Goal: Information Seeking & Learning: Learn about a topic

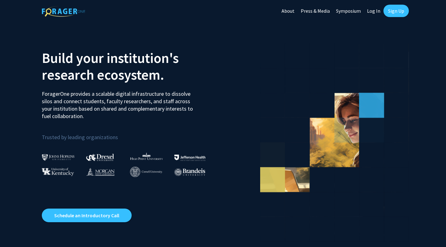
click at [370, 13] on link "Log In" at bounding box center [374, 11] width 20 height 22
select select
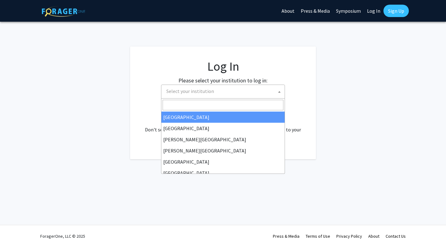
click at [255, 93] on span "Select your institution" at bounding box center [224, 91] width 121 height 13
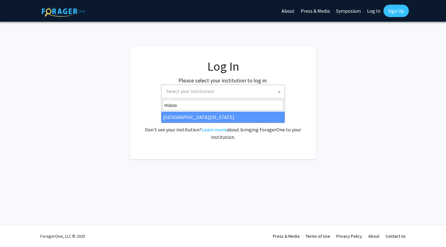
type input "misso"
select select "33"
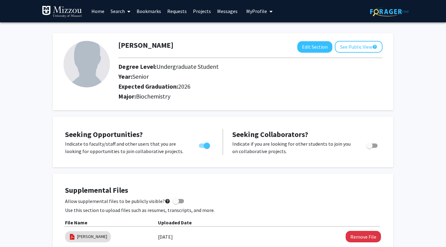
click at [128, 11] on icon at bounding box center [128, 11] width 3 height 5
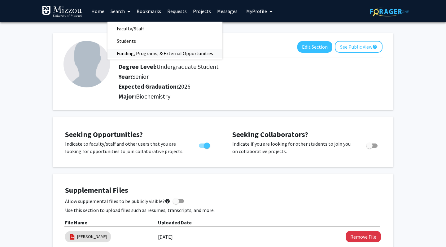
click at [130, 51] on span "Funding, Programs, & External Opportunities" at bounding box center [165, 53] width 115 height 12
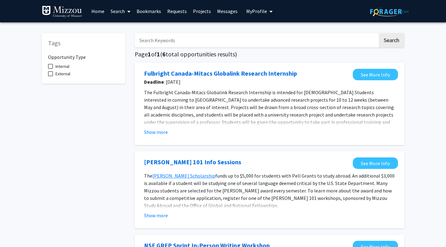
click at [120, 15] on link "Search" at bounding box center [121, 11] width 26 height 22
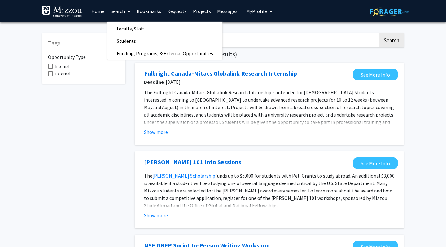
click at [101, 14] on link "Home" at bounding box center [97, 11] width 19 height 22
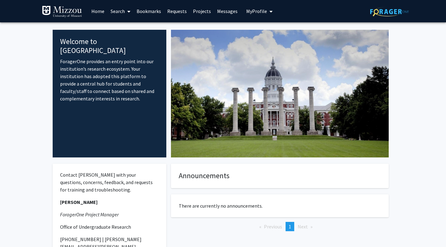
click at [198, 10] on link "Projects" at bounding box center [202, 11] width 24 height 22
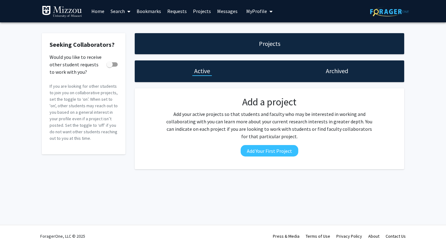
click at [122, 7] on link "Search" at bounding box center [121, 11] width 26 height 22
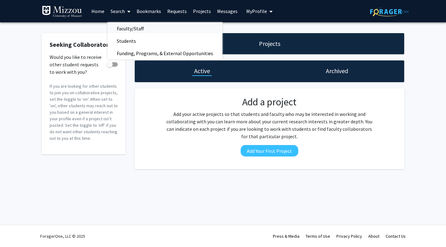
click at [124, 26] on span "Faculty/Staff" at bounding box center [131, 28] width 46 height 12
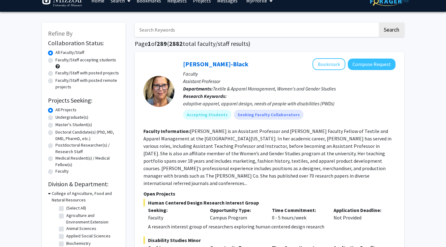
scroll to position [11, 0]
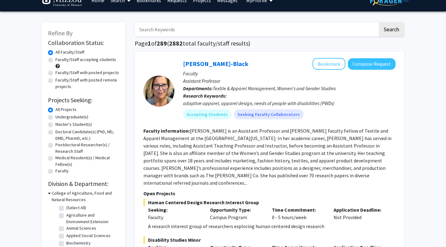
click at [83, 118] on label "Undergraduate(s)" at bounding box center [71, 117] width 33 height 7
click at [59, 118] on input "Undergraduate(s)" at bounding box center [57, 116] width 4 height 4
radio input "true"
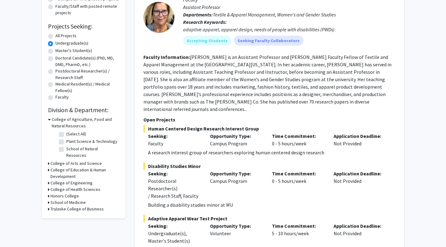
scroll to position [86, 0]
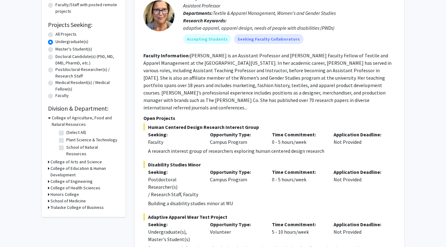
click at [74, 159] on h3 "College of Arts and Science" at bounding box center [76, 162] width 51 height 7
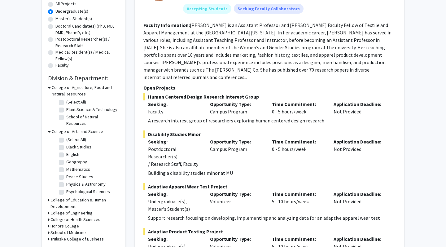
scroll to position [119, 0]
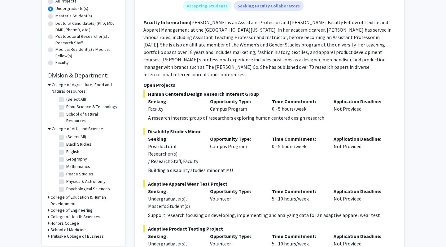
click at [55, 227] on h3 "School of Medicine" at bounding box center [68, 230] width 35 height 7
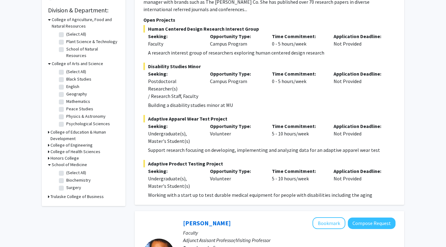
scroll to position [190, 0]
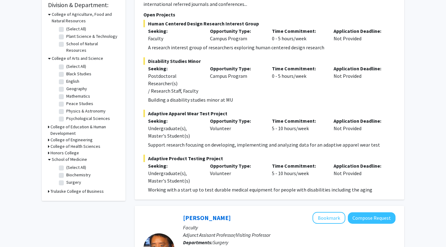
click at [66, 172] on label "Biochemistry" at bounding box center [78, 175] width 24 height 7
click at [66, 172] on input "Biochemistry" at bounding box center [68, 174] width 4 height 4
checkbox input "true"
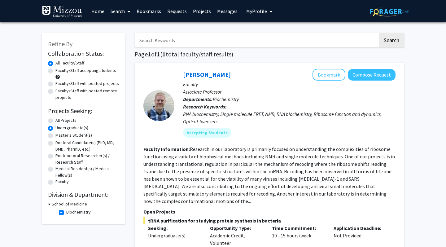
click at [66, 214] on label "Biochemistry" at bounding box center [78, 212] width 24 height 7
click at [66, 213] on input "Biochemistry" at bounding box center [68, 211] width 4 height 4
checkbox input "false"
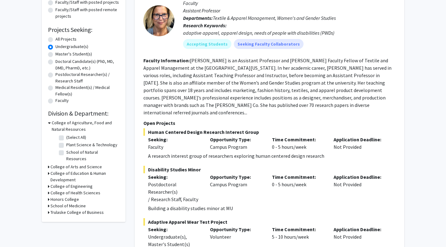
scroll to position [82, 0]
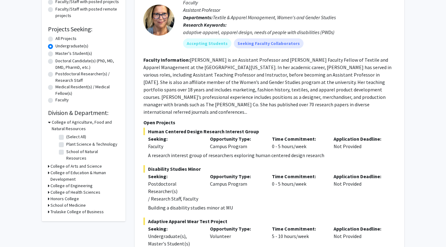
click at [75, 190] on h3 "College of Health Sciences" at bounding box center [76, 192] width 50 height 7
click at [74, 197] on label "Health Sciences" at bounding box center [81, 200] width 30 height 7
click at [70, 197] on input "Health Sciences" at bounding box center [68, 199] width 4 height 4
checkbox input "true"
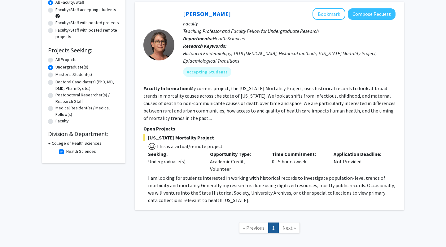
scroll to position [61, 0]
click at [66, 152] on label "Health Sciences" at bounding box center [81, 151] width 30 height 7
click at [66, 152] on input "Health Sciences" at bounding box center [68, 150] width 4 height 4
checkbox input "false"
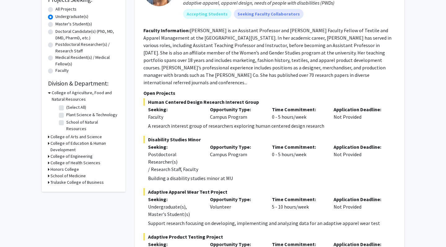
scroll to position [112, 0]
click at [61, 172] on h3 "School of Medicine" at bounding box center [68, 175] width 35 height 7
click at [66, 195] on label "Surgery" at bounding box center [73, 198] width 15 height 7
click at [66, 195] on input "Surgery" at bounding box center [68, 197] width 4 height 4
checkbox input "true"
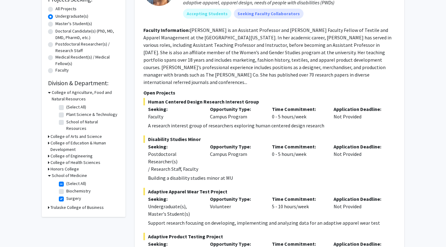
checkbox input "true"
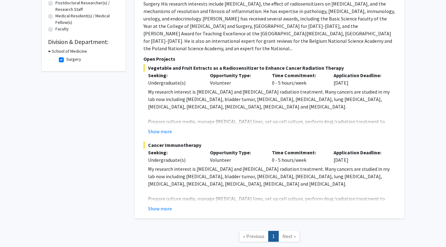
scroll to position [150, 0]
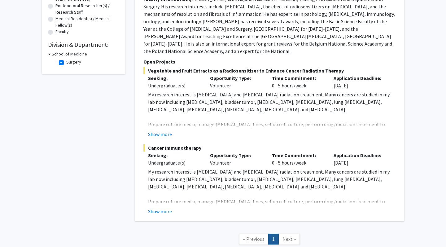
click at [164, 130] on button "Show more" at bounding box center [160, 133] width 24 height 7
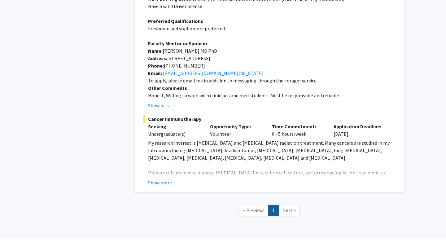
scroll to position [335, 0]
click at [162, 179] on button "Show more" at bounding box center [160, 182] width 24 height 7
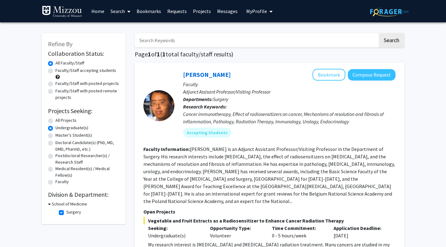
scroll to position [0, 0]
click at [66, 214] on label "Surgery" at bounding box center [73, 212] width 15 height 7
click at [66, 213] on input "Surgery" at bounding box center [68, 211] width 4 height 4
checkbox input "false"
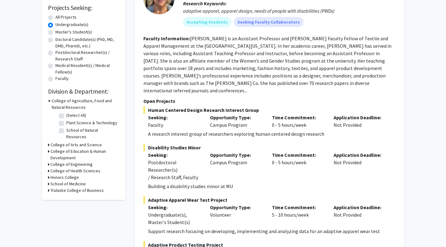
scroll to position [111, 0]
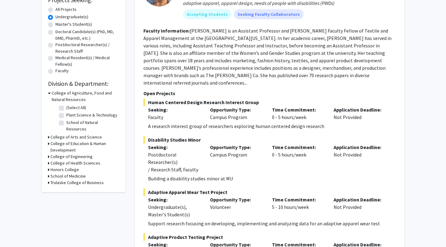
click at [72, 166] on h3 "Honors College" at bounding box center [65, 169] width 29 height 7
click at [73, 160] on h3 "College of Health Sciences" at bounding box center [76, 163] width 50 height 7
click at [73, 153] on h3 "College of Engineering" at bounding box center [72, 156] width 42 height 7
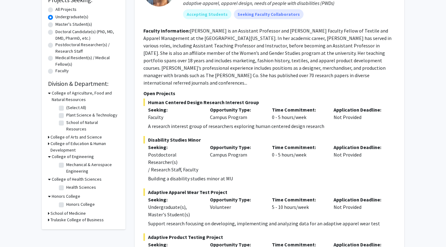
click at [69, 146] on h3 "College of Education & Human Development" at bounding box center [85, 146] width 69 height 13
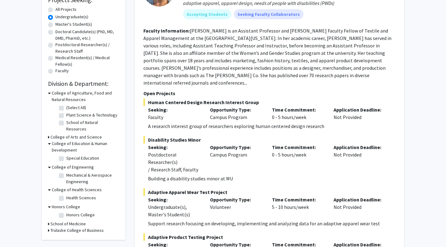
click at [72, 134] on h3 "College of Arts and Science" at bounding box center [76, 137] width 51 height 7
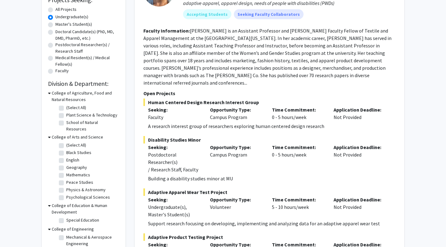
click at [66, 194] on label "Psychological Sciences" at bounding box center [88, 197] width 44 height 7
click at [66, 194] on input "Psychological Sciences" at bounding box center [68, 196] width 4 height 4
checkbox input "true"
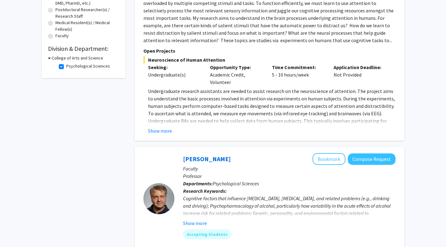
scroll to position [143, 0]
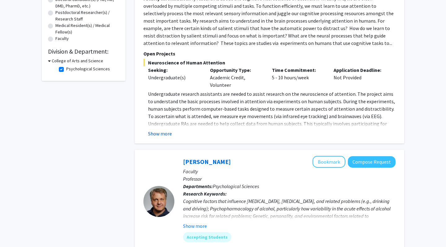
click at [166, 134] on button "Show more" at bounding box center [160, 133] width 24 height 7
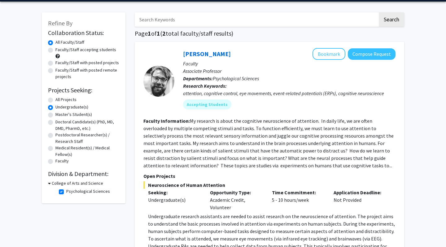
scroll to position [23, 0]
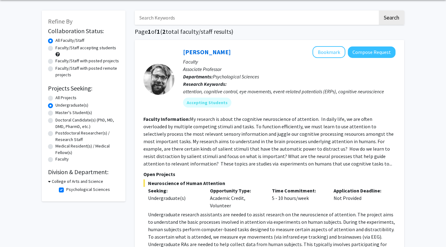
click at [64, 190] on fg-checkbox "Psychological Sciences Psychological Sciences" at bounding box center [88, 189] width 59 height 7
click at [66, 190] on label "Psychological Sciences" at bounding box center [88, 189] width 44 height 7
click at [66, 190] on input "Psychological Sciences" at bounding box center [68, 188] width 4 height 4
checkbox input "false"
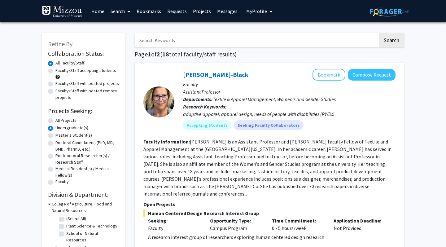
click at [179, 37] on input "Search Keywords" at bounding box center [256, 40] width 243 height 14
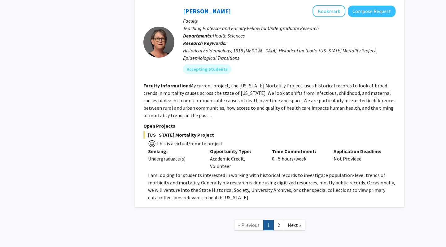
scroll to position [2773, 0]
click at [279, 220] on link "2" at bounding box center [279, 225] width 11 height 11
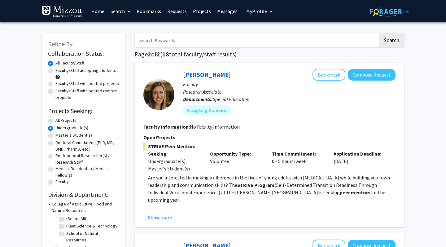
click at [55, 121] on label "All Projects" at bounding box center [65, 120] width 21 height 7
click at [55, 121] on input "All Projects" at bounding box center [57, 119] width 4 height 4
radio input "true"
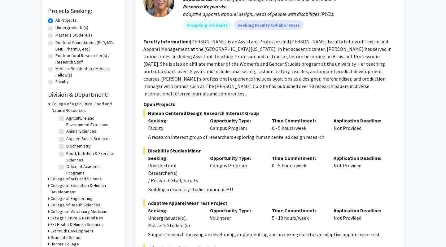
scroll to position [6, 0]
click at [66, 148] on label "Biochemistry" at bounding box center [78, 148] width 24 height 7
click at [66, 148] on input "Biochemistry" at bounding box center [68, 147] width 4 height 4
checkbox input "true"
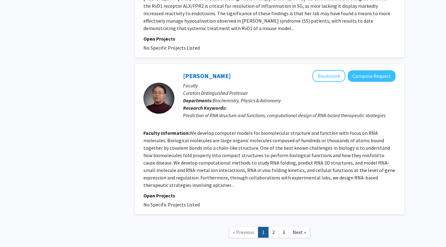
scroll to position [1399, 0]
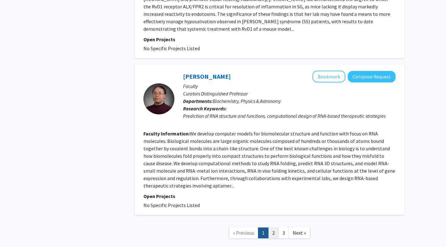
click at [275, 227] on link "2" at bounding box center [273, 232] width 11 height 11
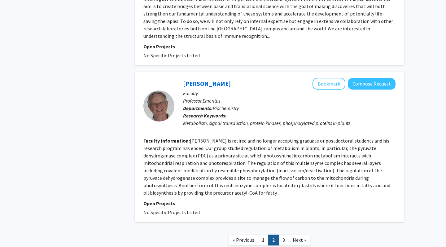
scroll to position [1432, 0]
click at [283, 235] on link "3" at bounding box center [284, 240] width 11 height 11
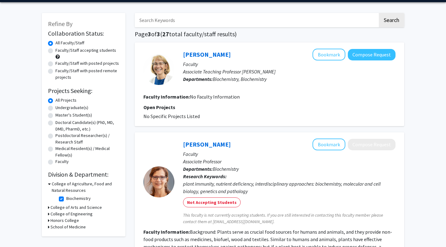
scroll to position [24, 0]
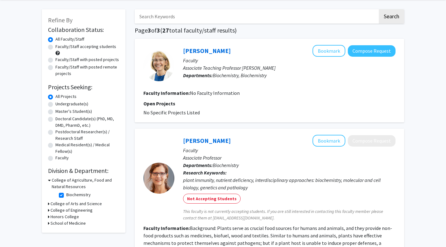
click at [66, 197] on label "Biochemistry" at bounding box center [78, 195] width 24 height 7
click at [66, 196] on input "Biochemistry" at bounding box center [68, 194] width 4 height 4
checkbox input "false"
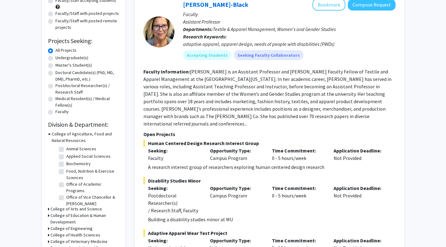
scroll to position [22, 0]
click at [63, 210] on h3 "College of Arts and Science" at bounding box center [76, 209] width 51 height 7
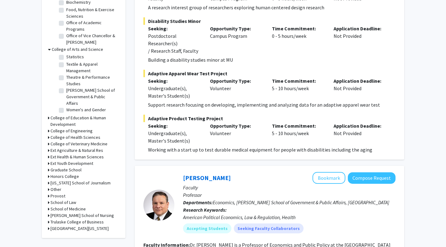
scroll to position [230, 0]
click at [75, 138] on h3 "College of Health Sciences" at bounding box center [76, 137] width 50 height 7
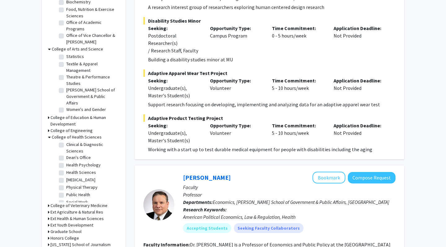
scroll to position [0, 0]
click at [66, 146] on label "(Select All)" at bounding box center [76, 145] width 20 height 7
click at [66, 146] on input "(Select All)" at bounding box center [68, 144] width 4 height 4
checkbox input "true"
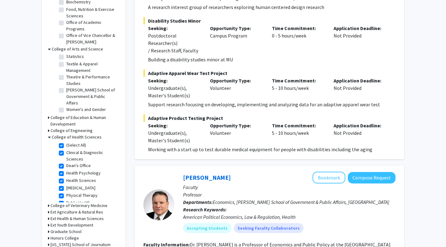
checkbox input "true"
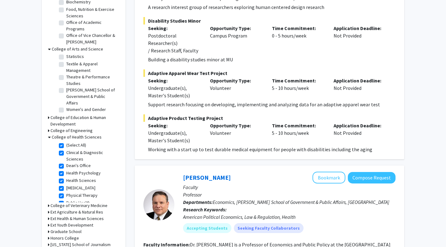
checkbox input "true"
